Goal: Task Accomplishment & Management: Use online tool/utility

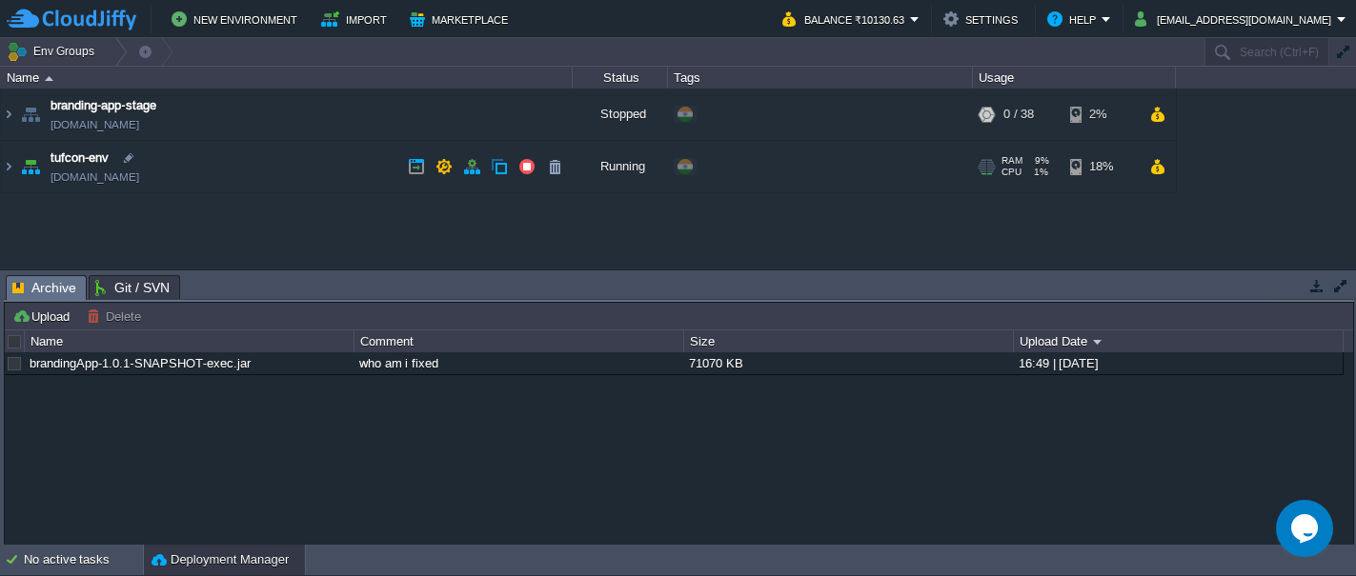
click at [35, 168] on img at bounding box center [30, 166] width 27 height 51
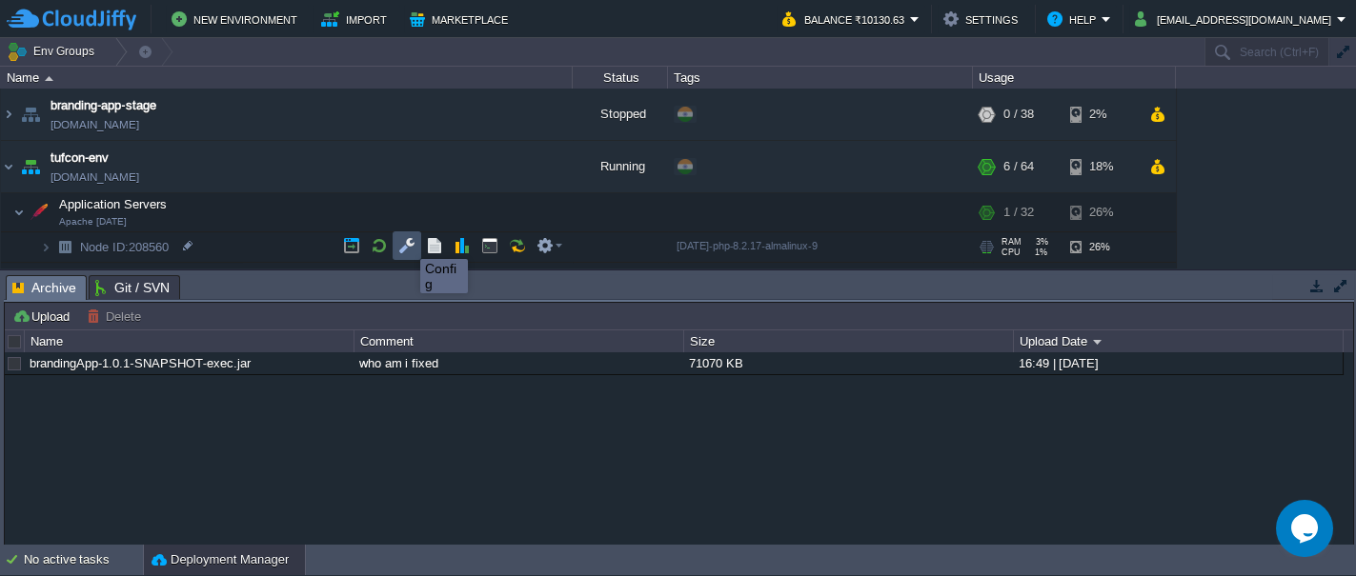
click at [406, 242] on button "button" at bounding box center [406, 245] width 17 height 17
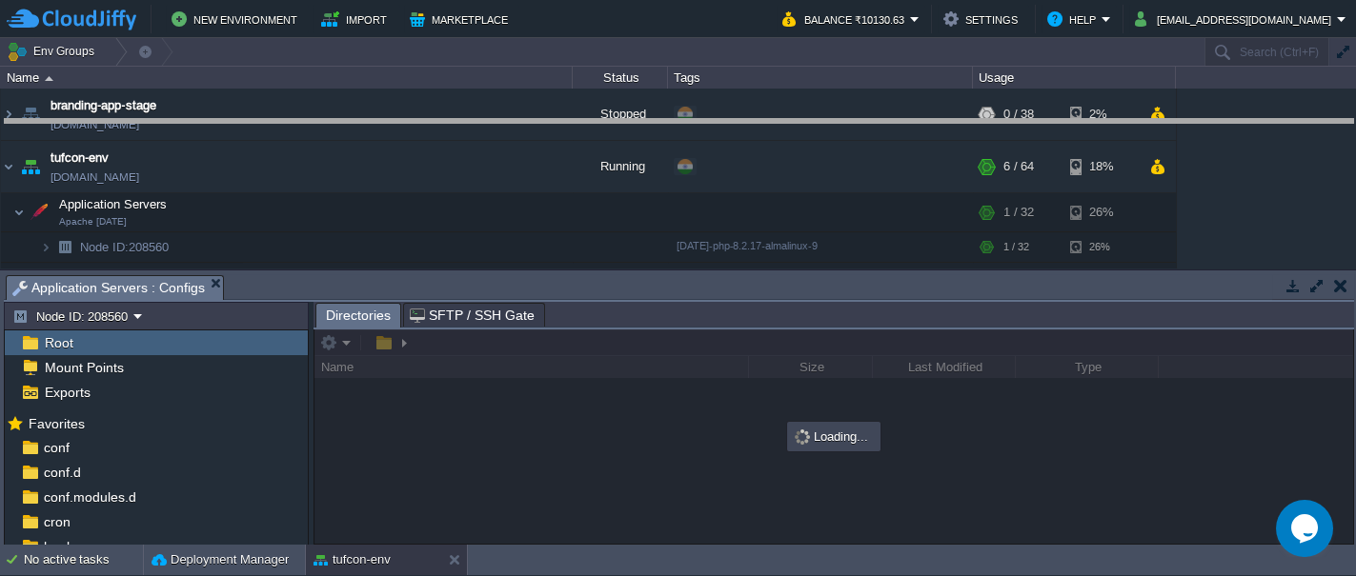
drag, startPoint x: 437, startPoint y: 291, endPoint x: 397, endPoint y: 139, distance: 156.7
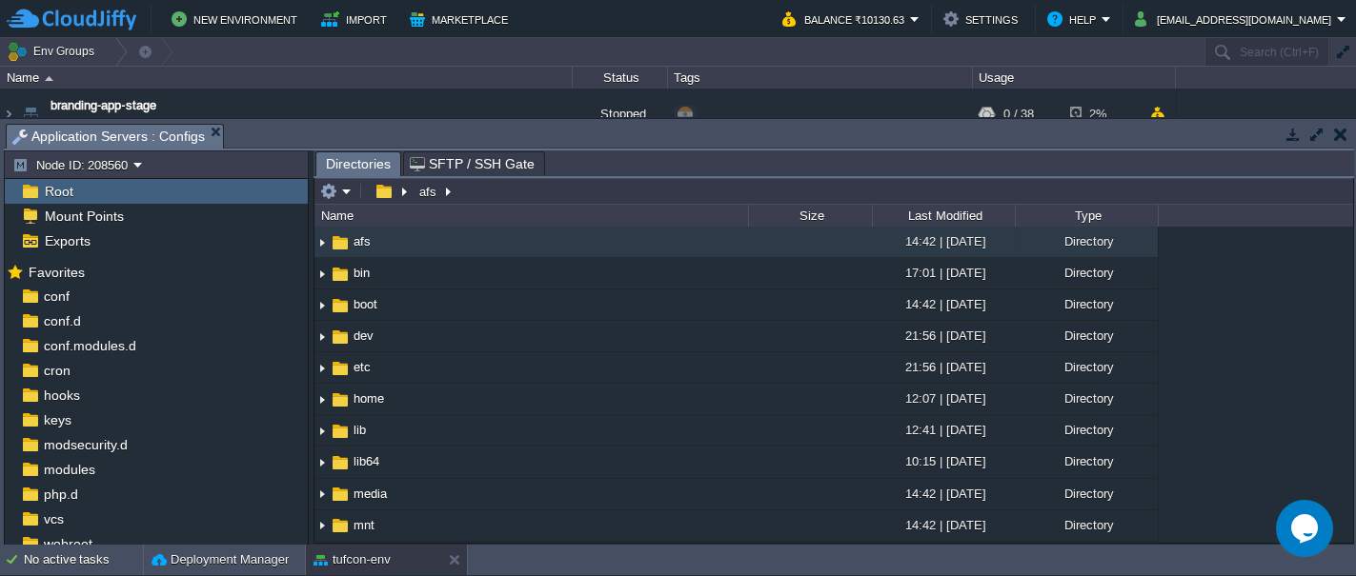
scroll to position [57, 0]
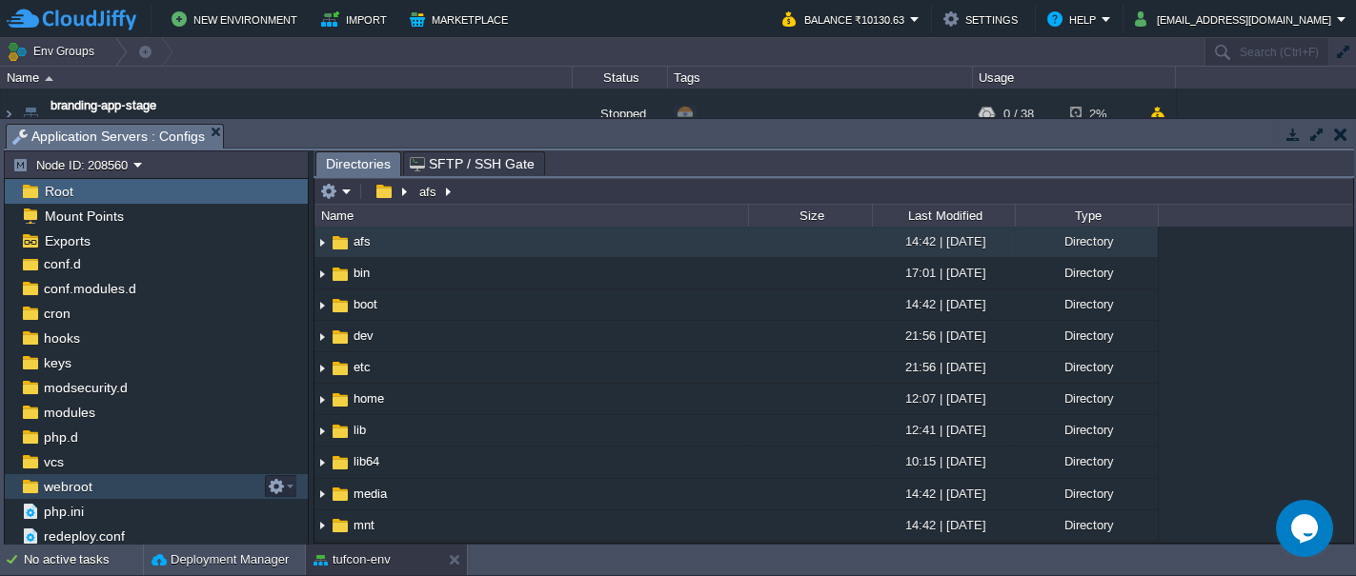
click at [80, 478] on span "webroot" at bounding box center [67, 486] width 55 height 17
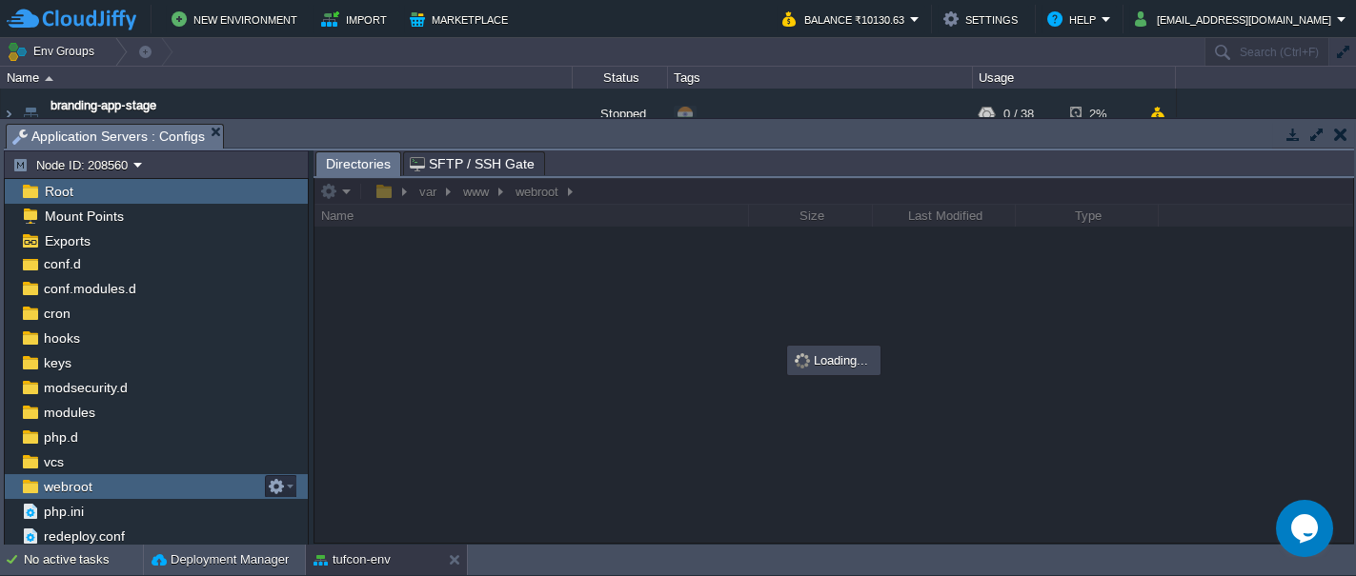
click at [80, 478] on span "webroot" at bounding box center [67, 486] width 55 height 17
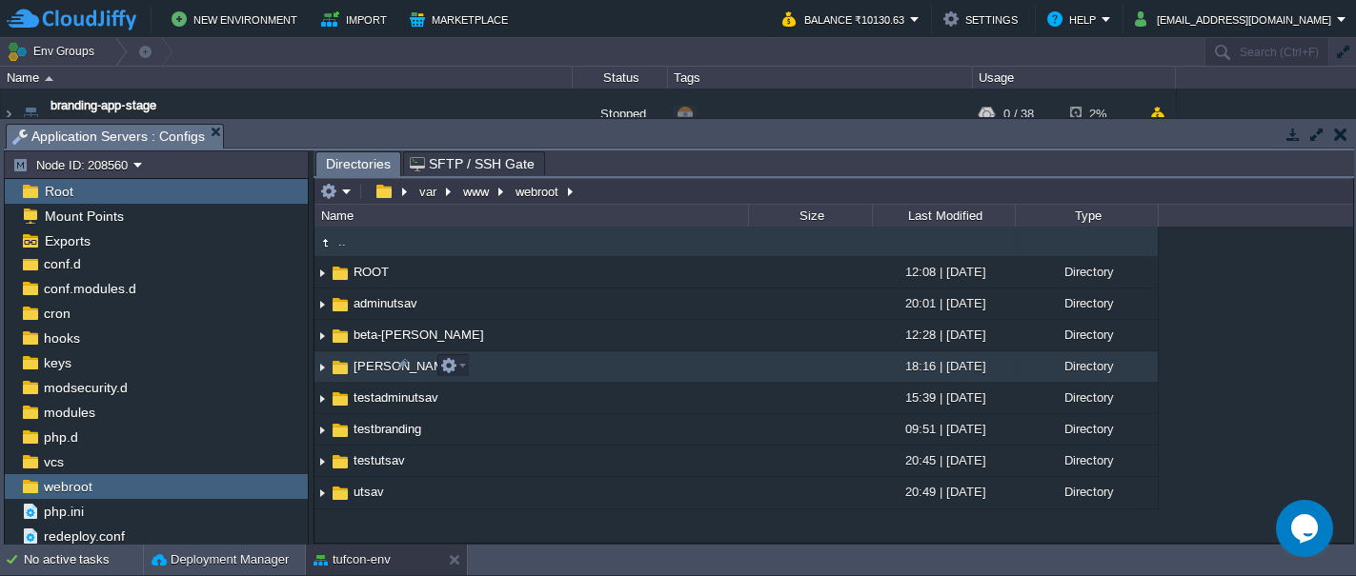
click at [337, 367] on img at bounding box center [340, 367] width 21 height 21
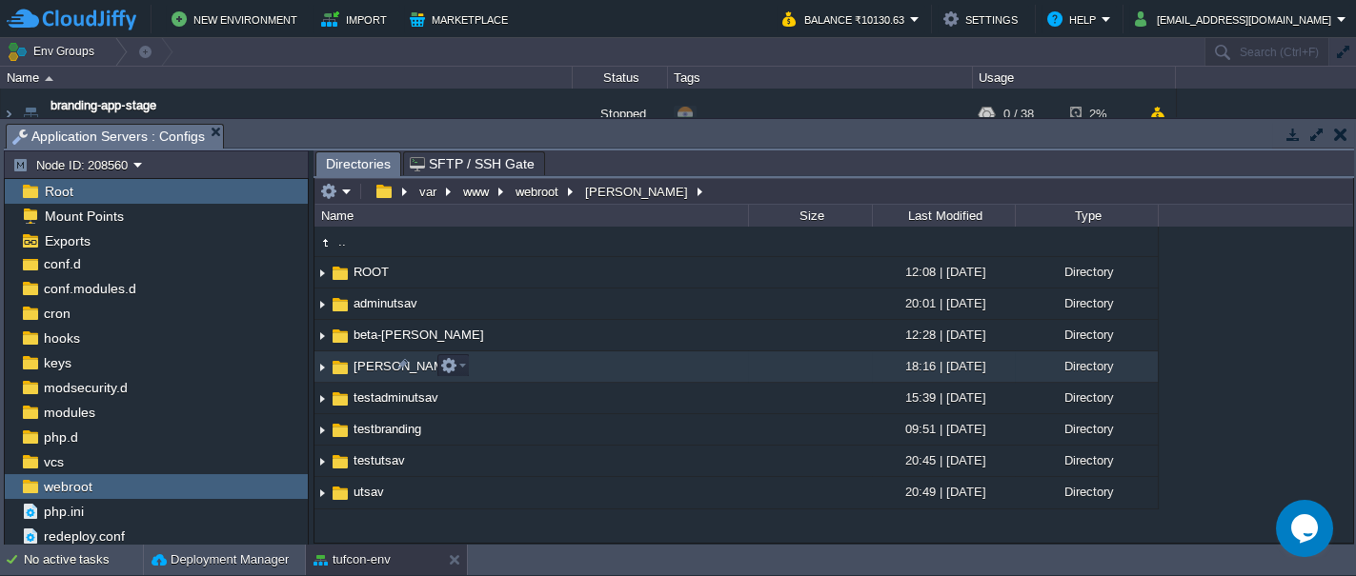
click at [337, 367] on img at bounding box center [340, 367] width 21 height 21
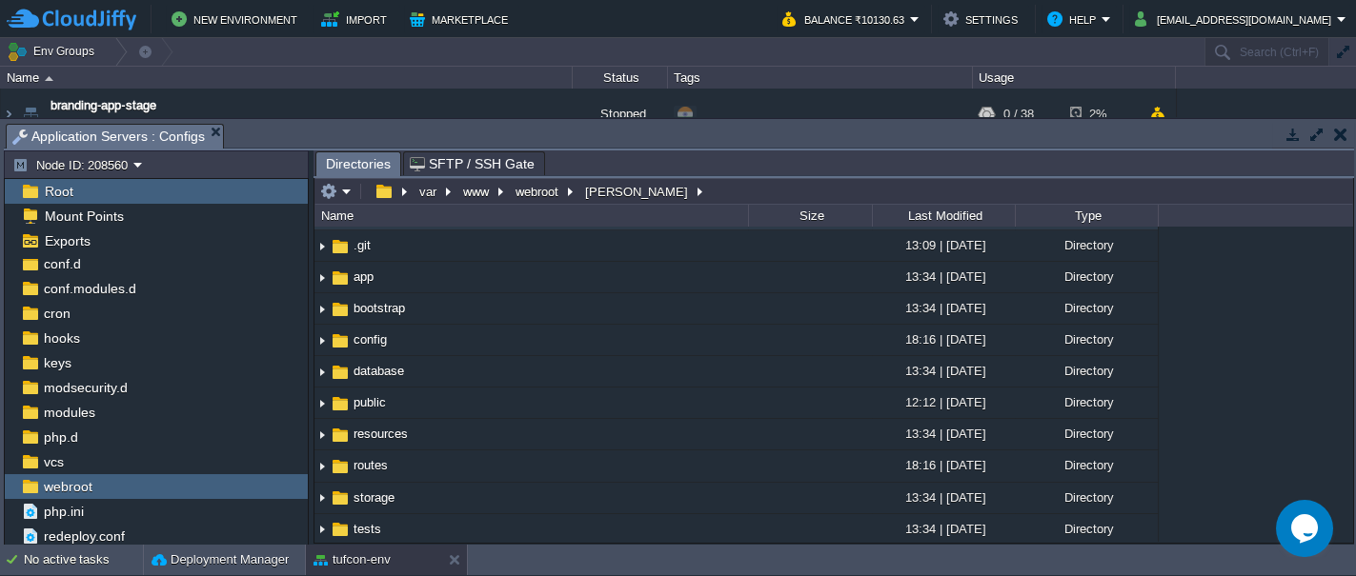
scroll to position [0, 0]
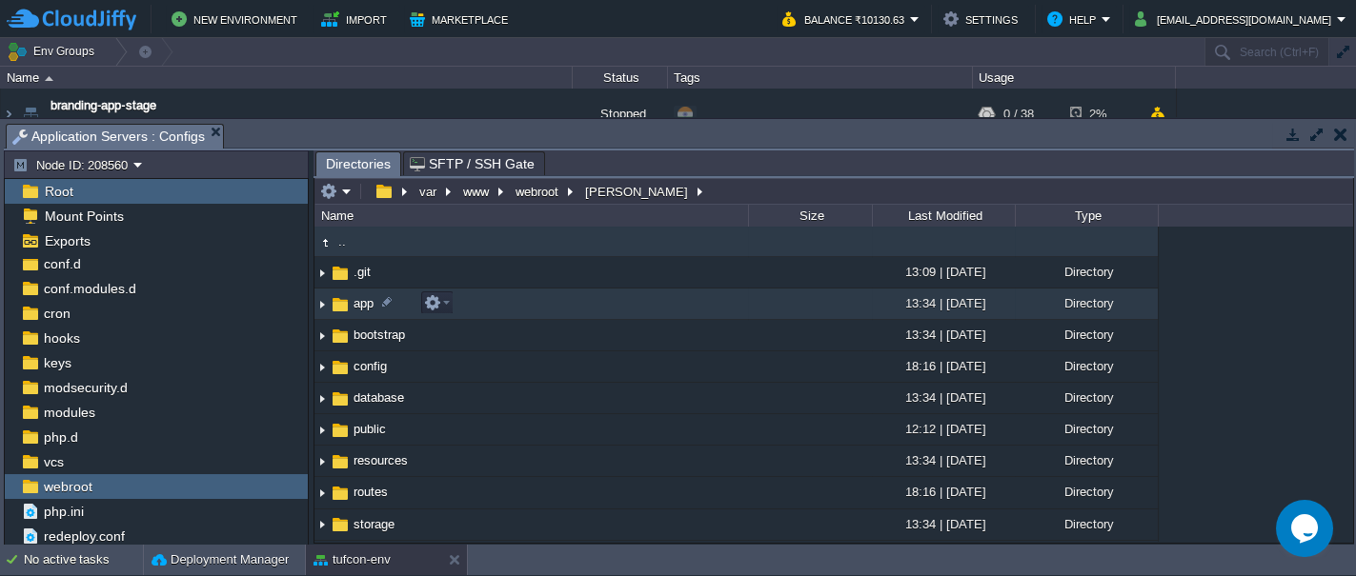
click at [319, 306] on img at bounding box center [321, 305] width 15 height 30
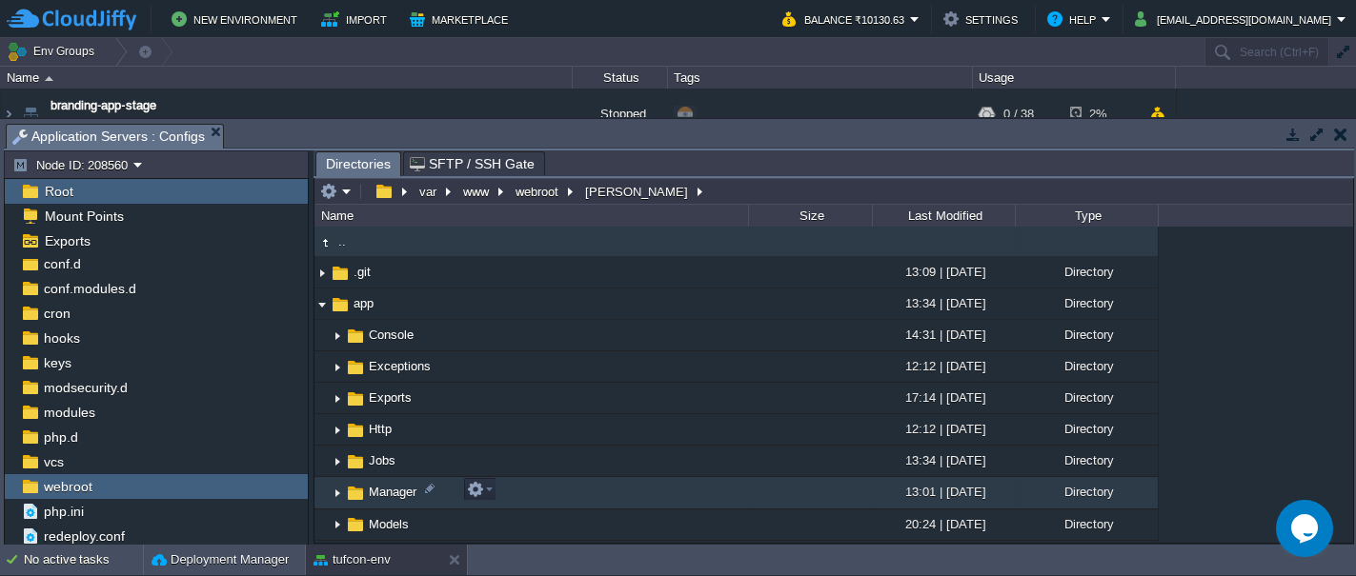
click at [333, 489] on img at bounding box center [337, 494] width 15 height 30
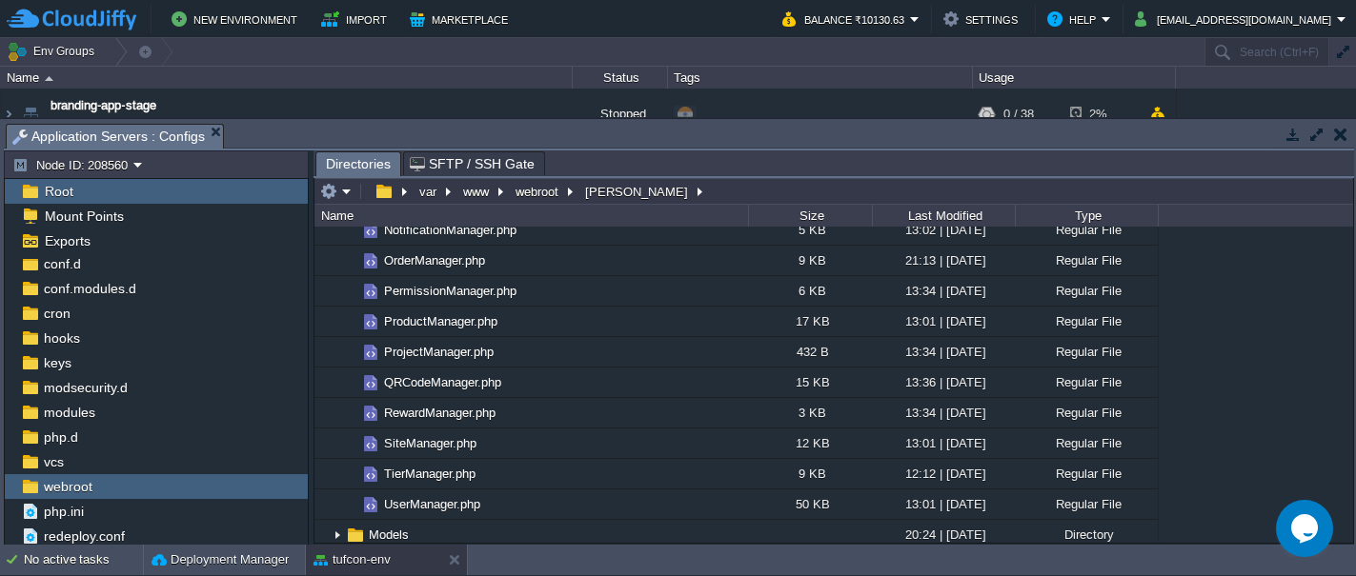
scroll to position [500, 0]
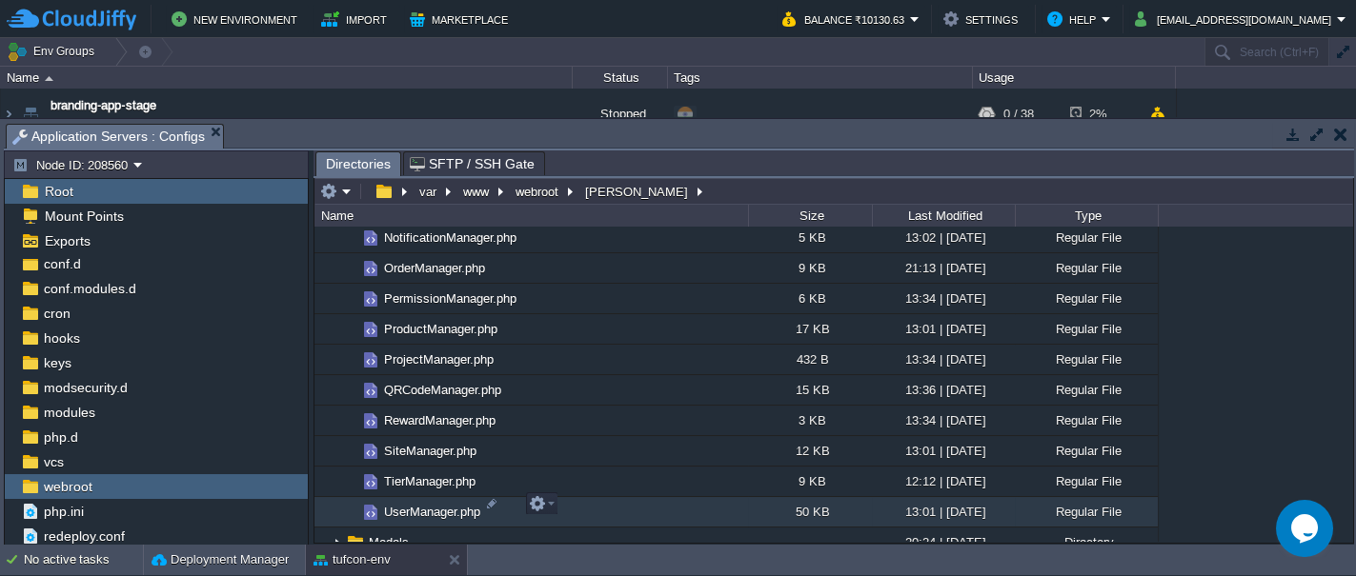
click at [410, 504] on span "UserManager.php" at bounding box center [432, 512] width 102 height 16
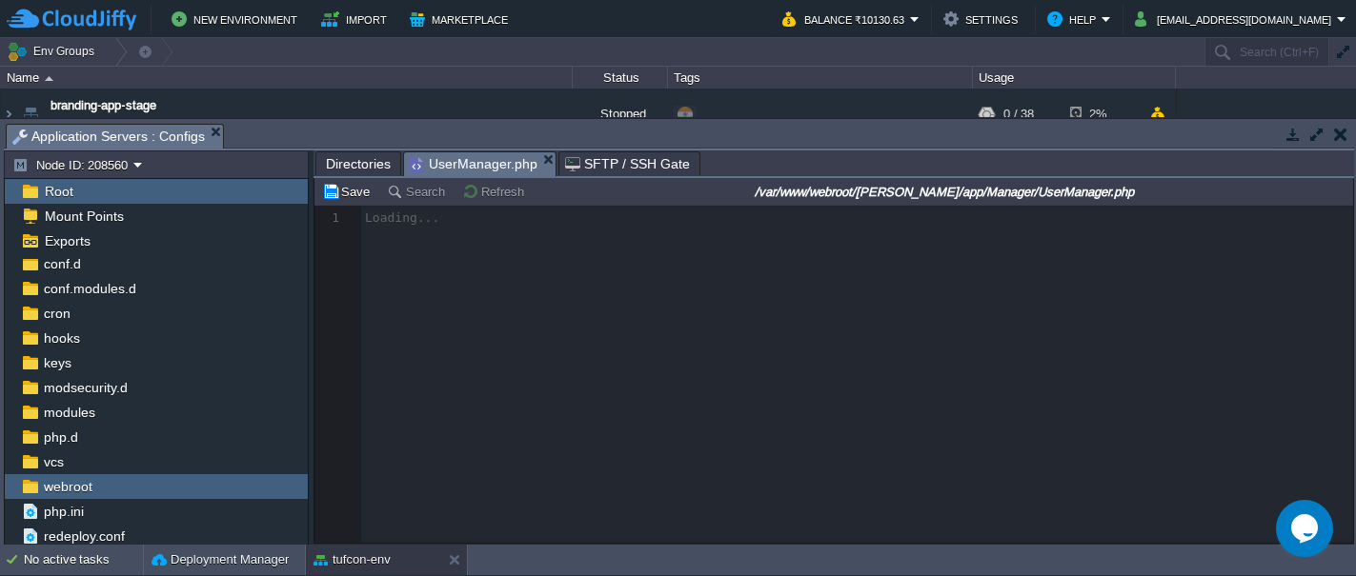
scroll to position [6, 0]
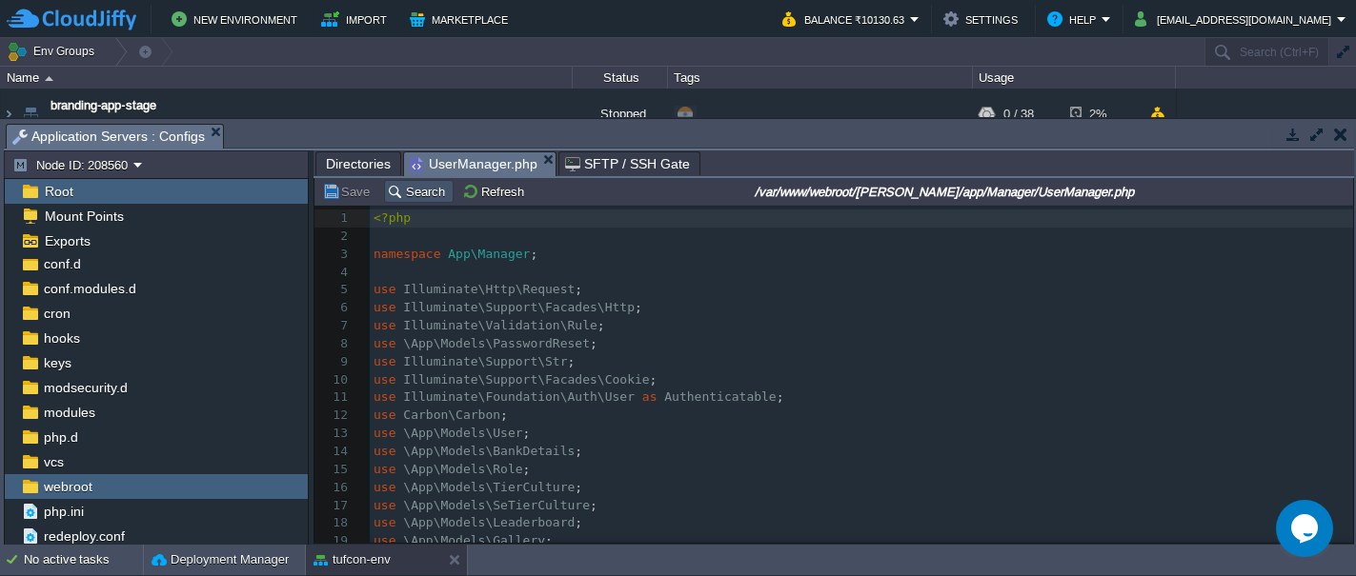
click at [405, 190] on button "Search" at bounding box center [419, 191] width 64 height 17
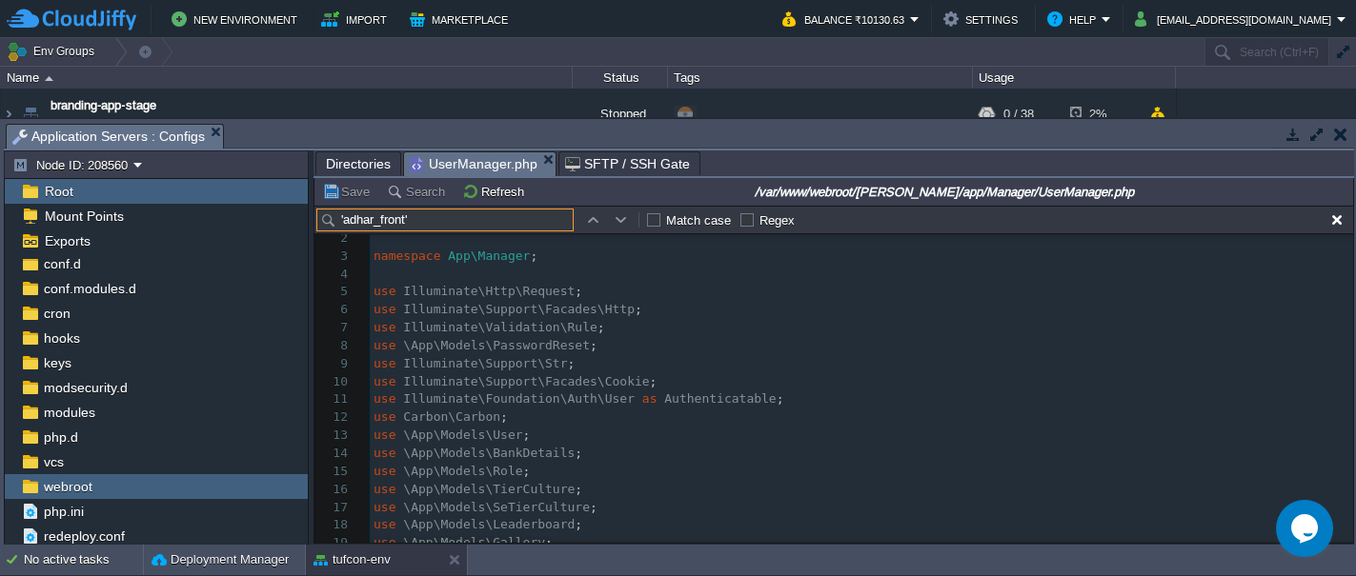
scroll to position [7313, 0]
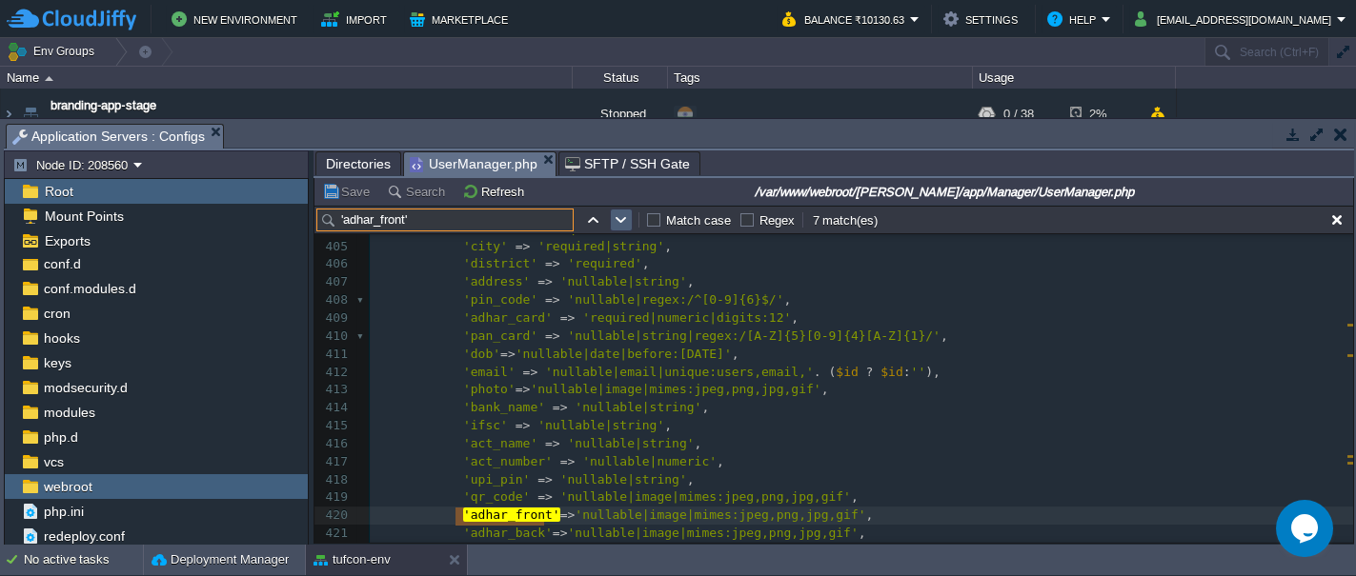
type input "'adhar_front'"
click at [615, 219] on button "button" at bounding box center [621, 220] width 17 height 17
type textarea "'adhar_front'"
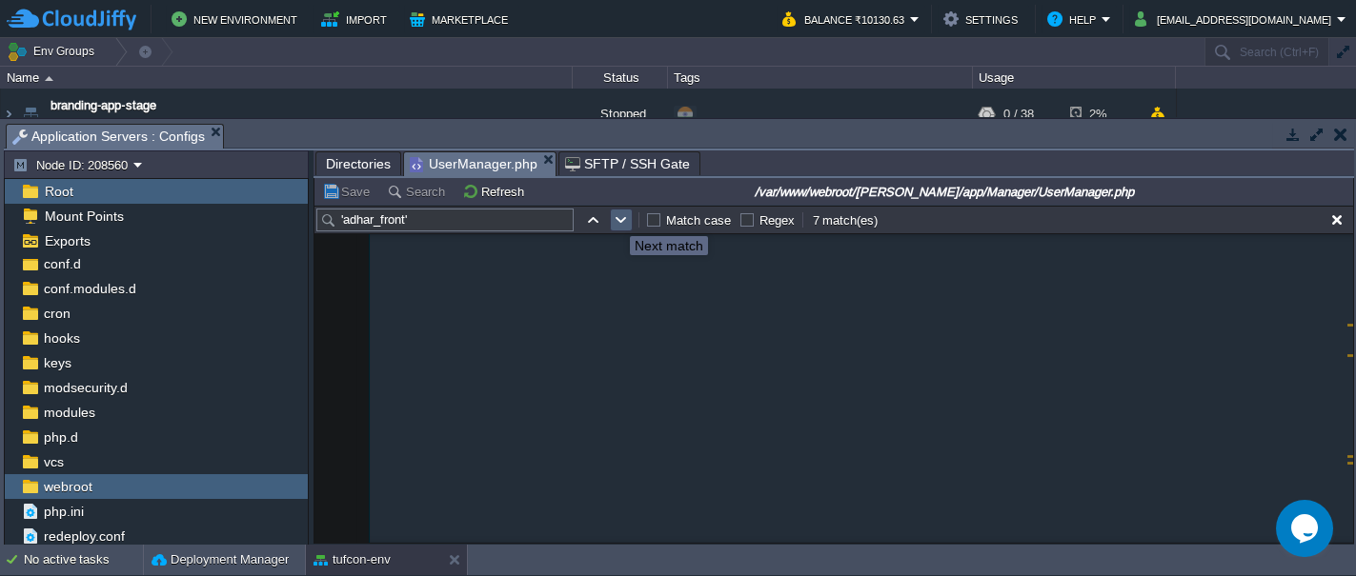
scroll to position [9936, 0]
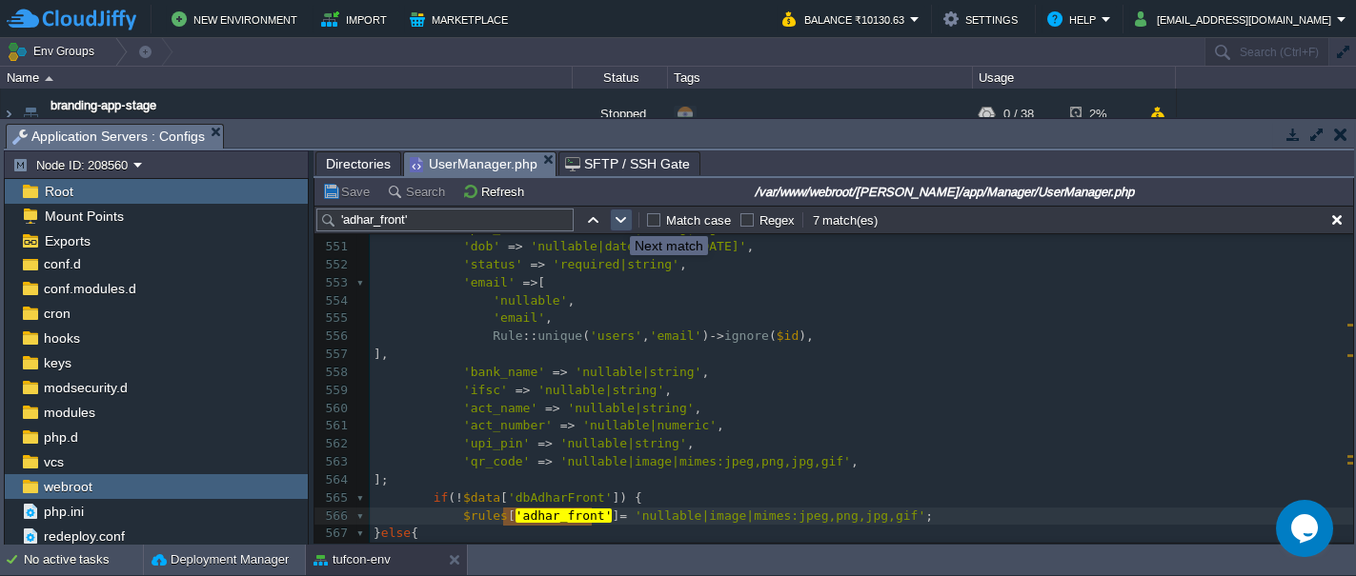
click at [615, 219] on button "button" at bounding box center [621, 220] width 17 height 17
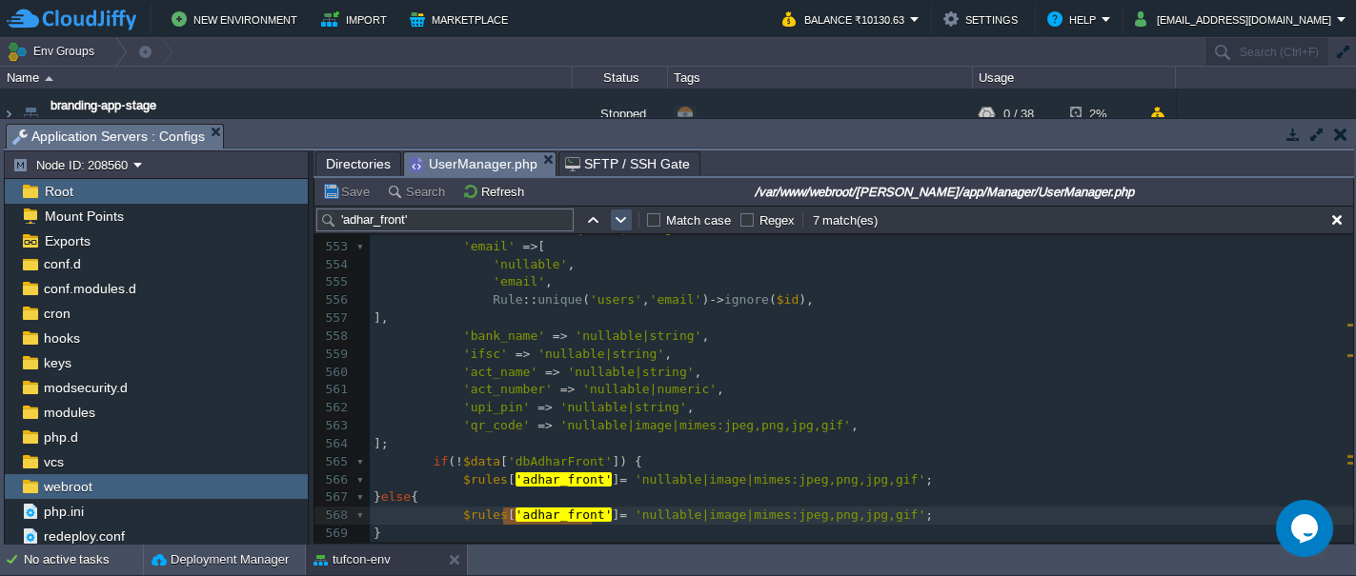
click at [615, 219] on button "button" at bounding box center [621, 220] width 17 height 17
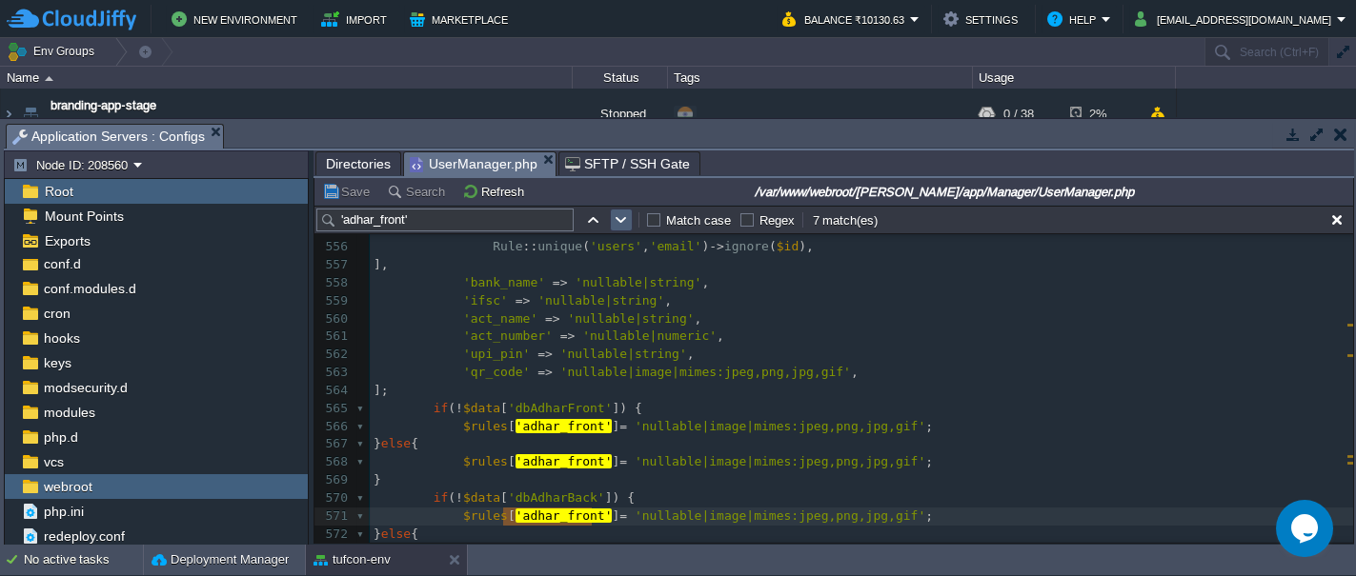
click at [615, 219] on button "button" at bounding box center [621, 220] width 17 height 17
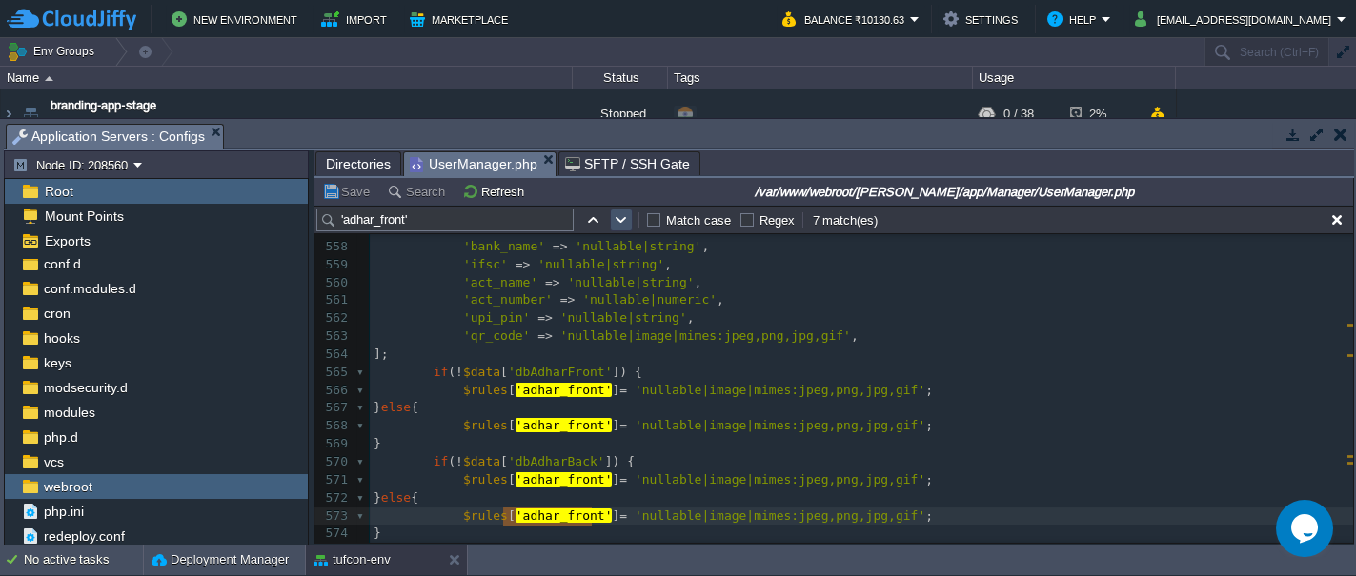
click at [615, 219] on button "button" at bounding box center [621, 220] width 17 height 17
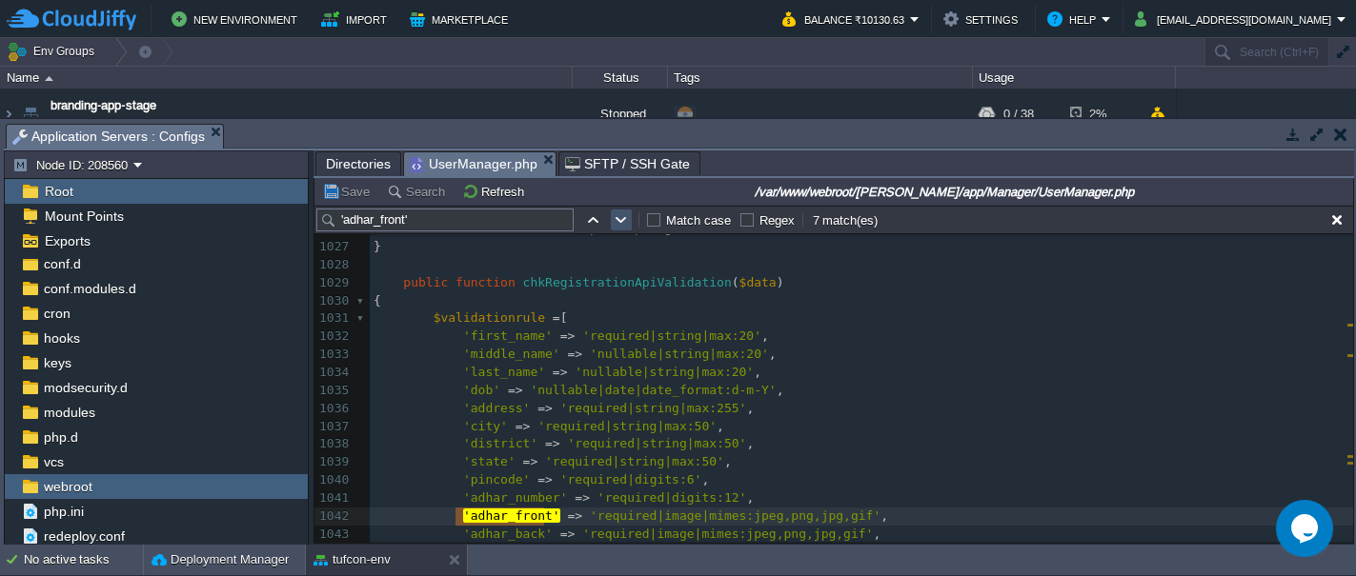
click at [615, 219] on button "button" at bounding box center [621, 220] width 17 height 17
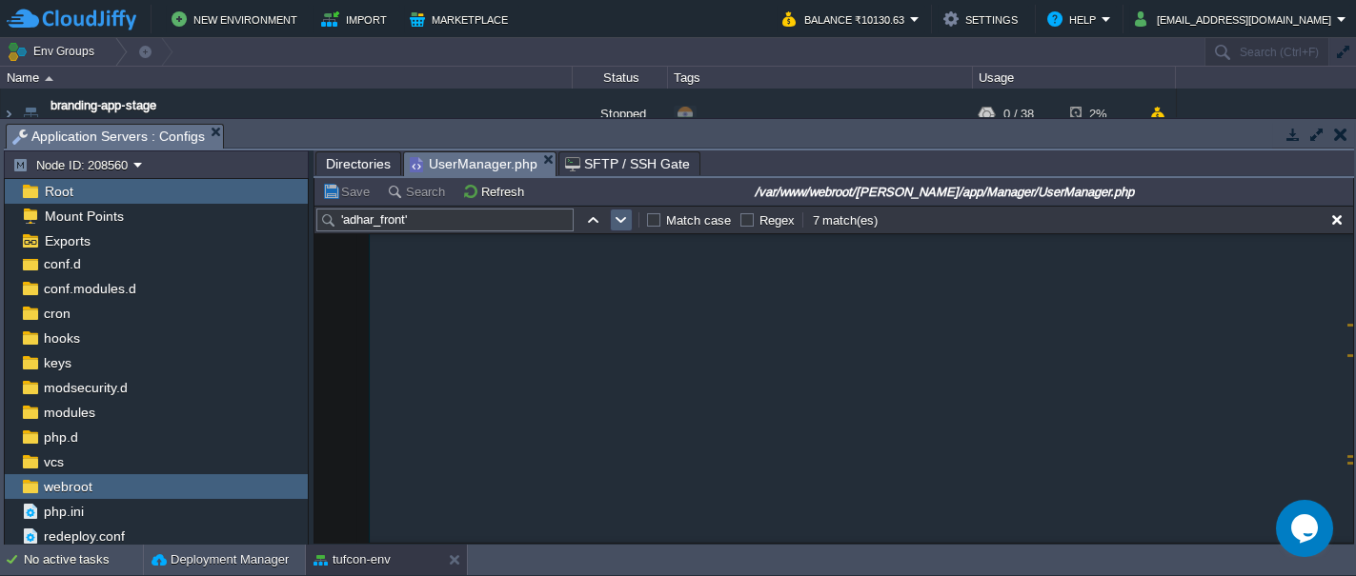
scroll to position [7532, 0]
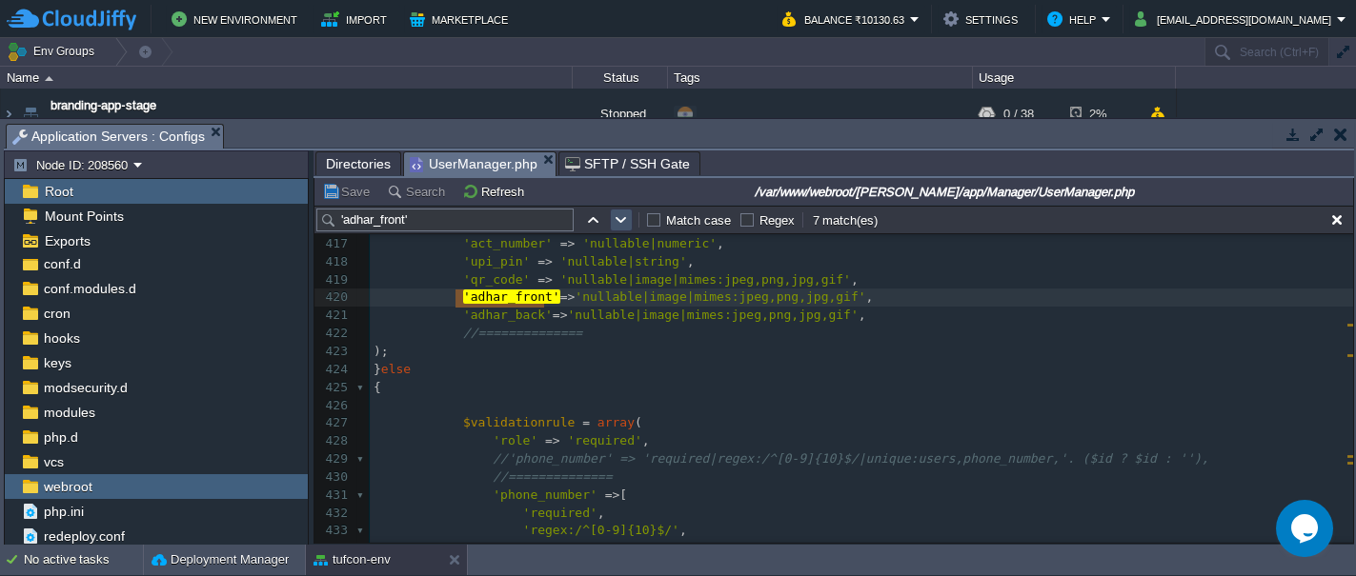
click at [615, 219] on button "button" at bounding box center [621, 220] width 17 height 17
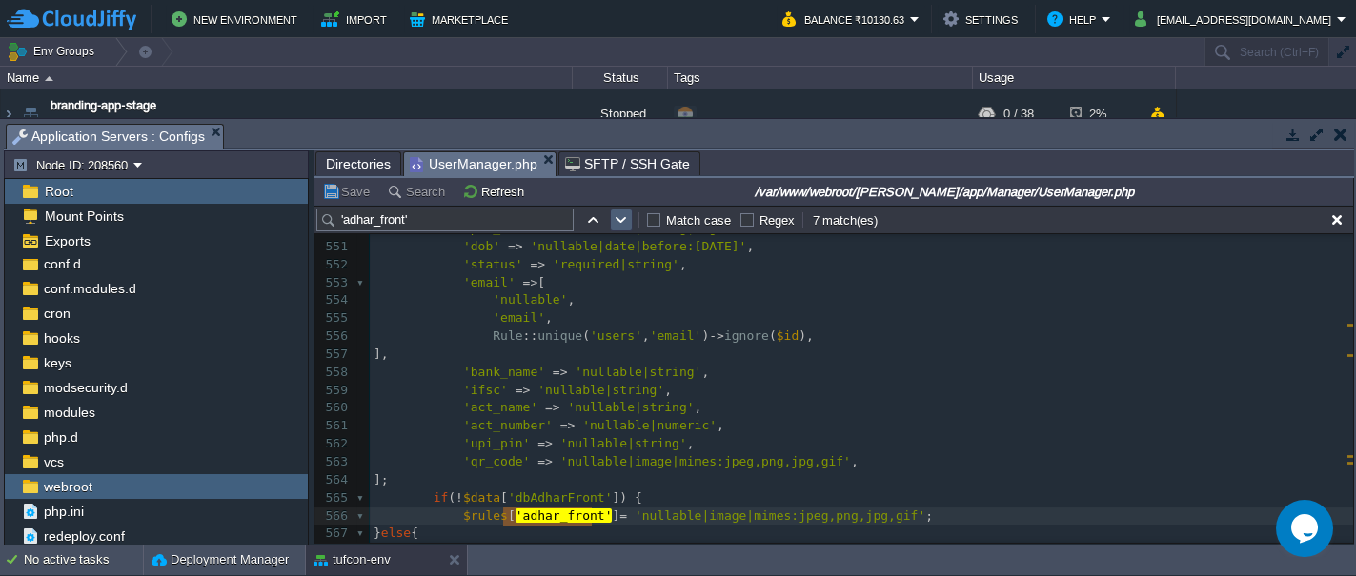
click at [615, 219] on button "button" at bounding box center [621, 220] width 17 height 17
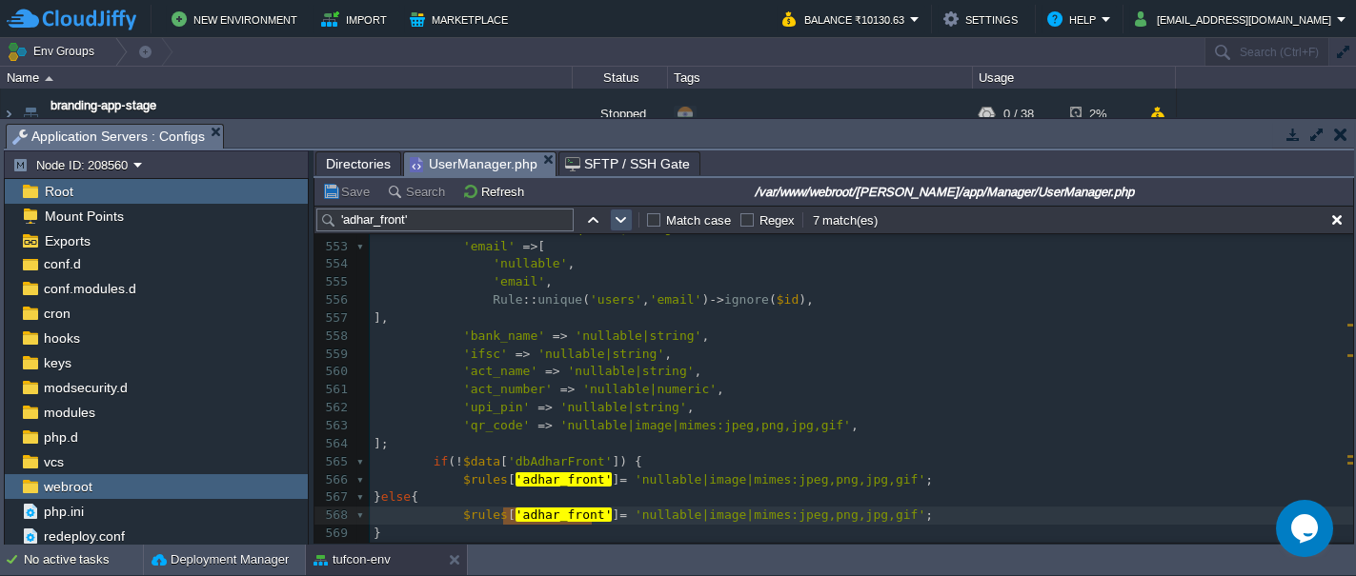
click at [615, 219] on button "button" at bounding box center [621, 220] width 17 height 17
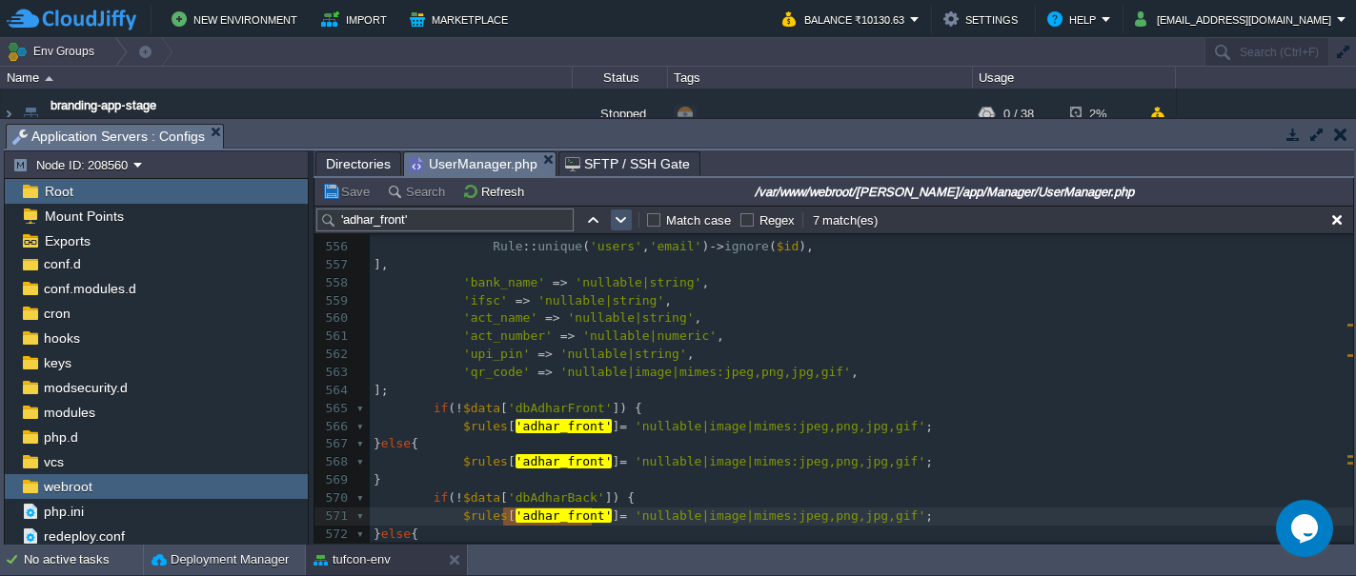
click at [615, 219] on button "button" at bounding box center [621, 220] width 17 height 17
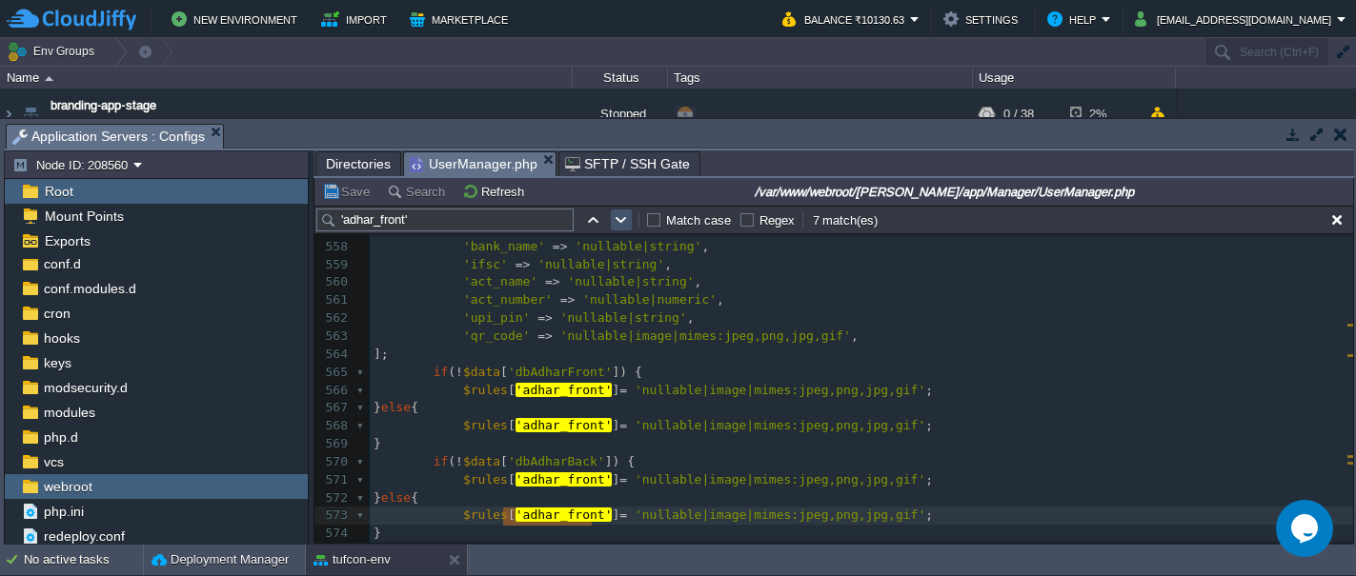
click at [615, 219] on button "button" at bounding box center [621, 220] width 17 height 17
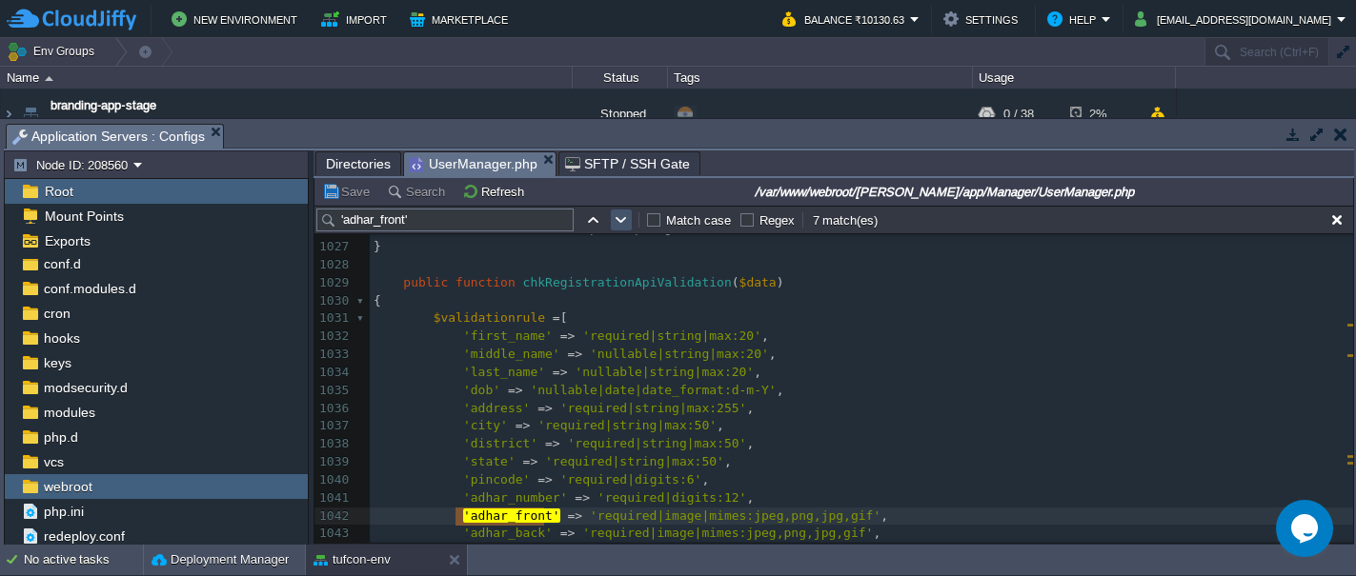
click at [615, 219] on button "button" at bounding box center [621, 220] width 17 height 17
